Goal: Check status

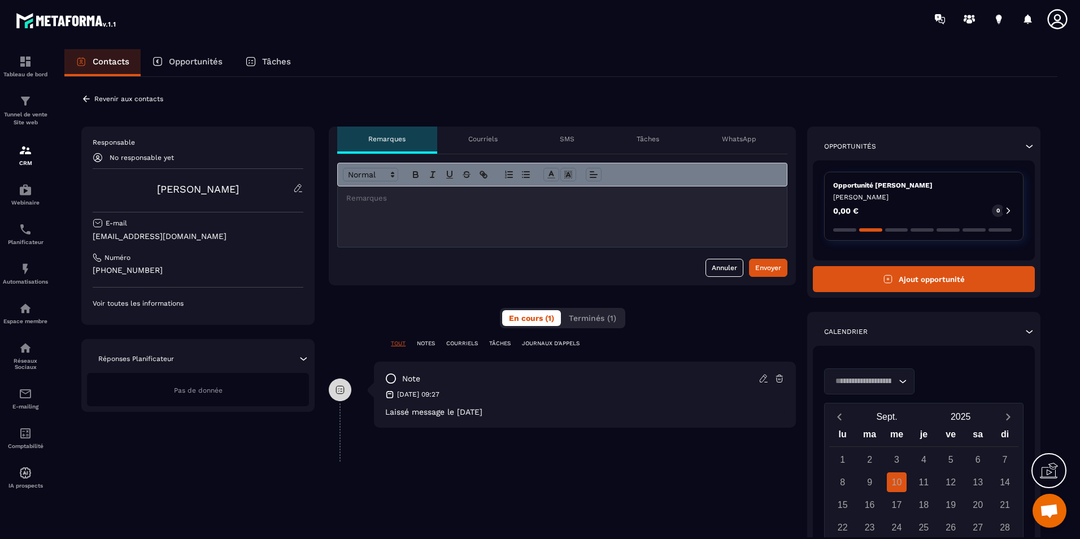
scroll to position [2164, 0]
click at [923, 192] on div "Opportunité [PERSON_NAME] [PERSON_NAME] 0,00 € 0" at bounding box center [923, 206] width 199 height 69
click at [1013, 207] on div at bounding box center [1008, 211] width 12 height 12
click at [977, 212] on div "0,00 € 0" at bounding box center [924, 211] width 181 height 12
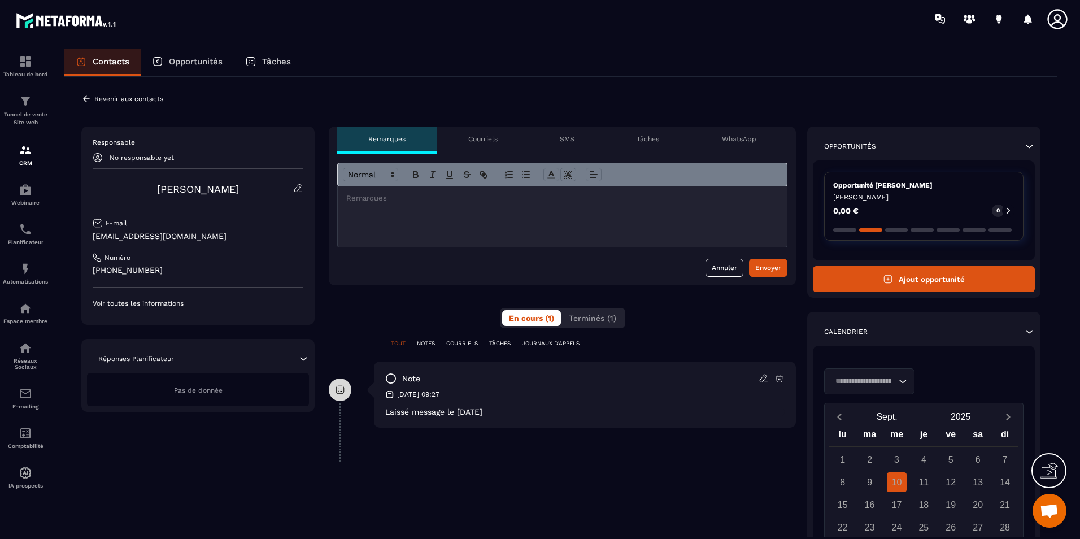
click at [911, 210] on div "0,00 € 0" at bounding box center [924, 211] width 181 height 12
